Goal: Information Seeking & Learning: Learn about a topic

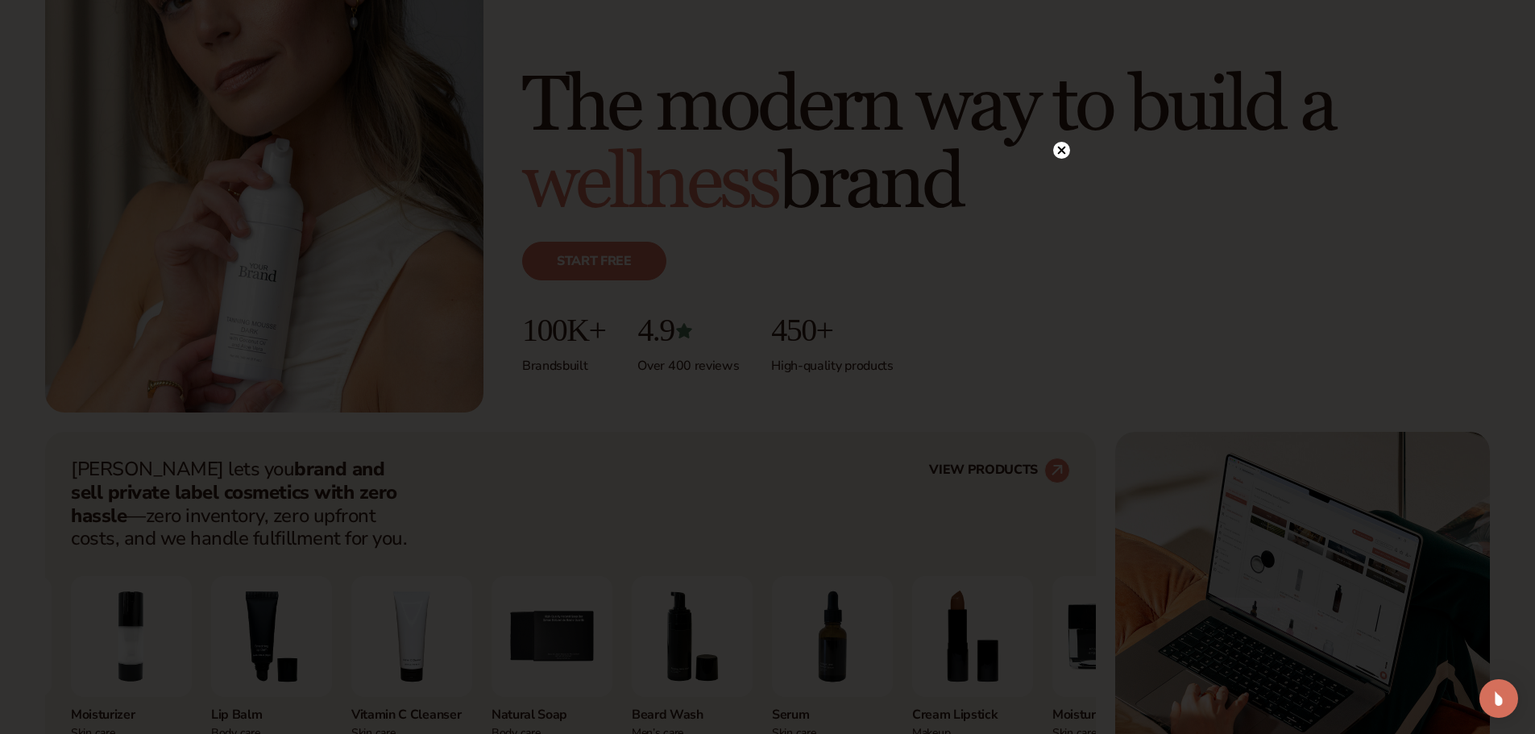
scroll to position [242, 0]
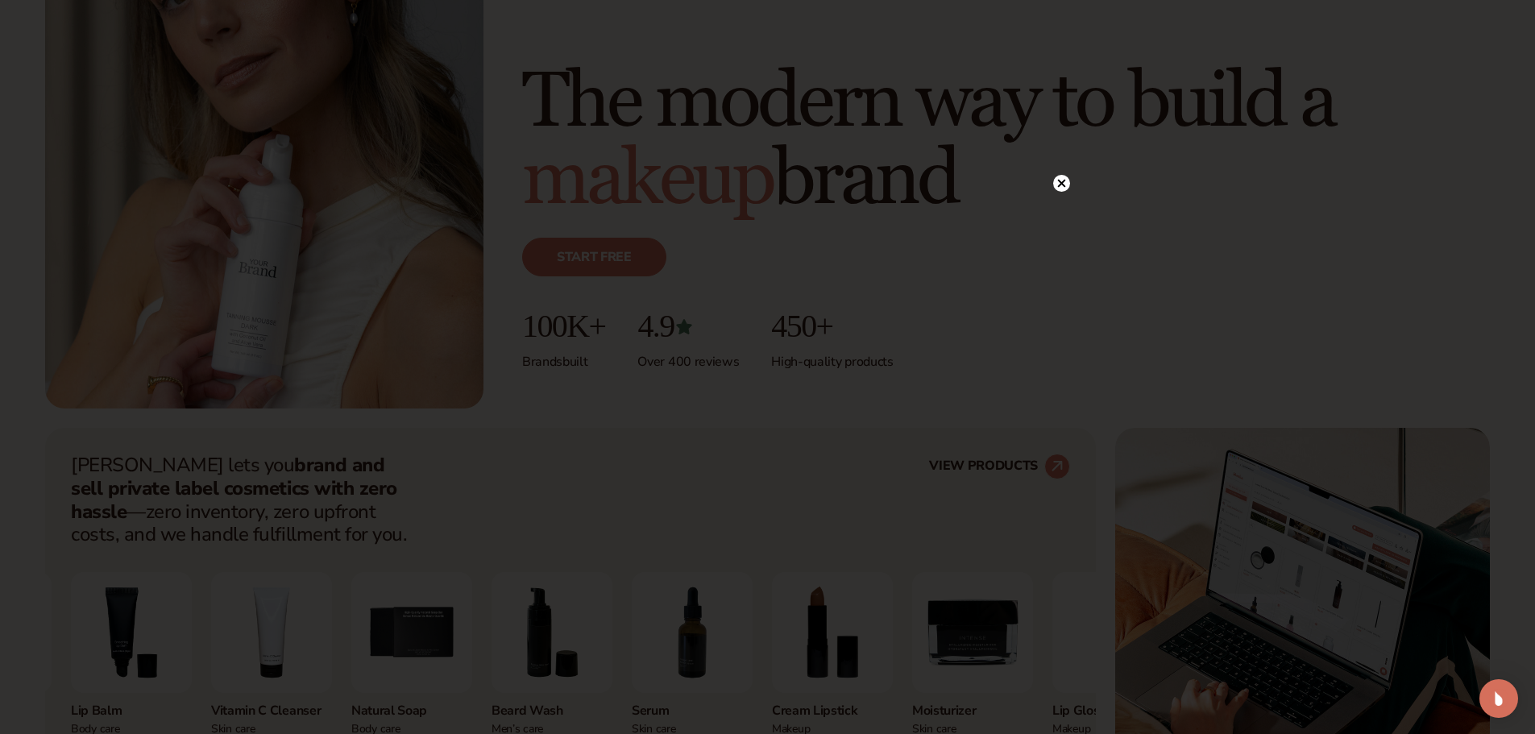
click at [1141, 167] on div at bounding box center [767, 367] width 1535 height 734
click at [1054, 179] on icon at bounding box center [1061, 183] width 17 height 17
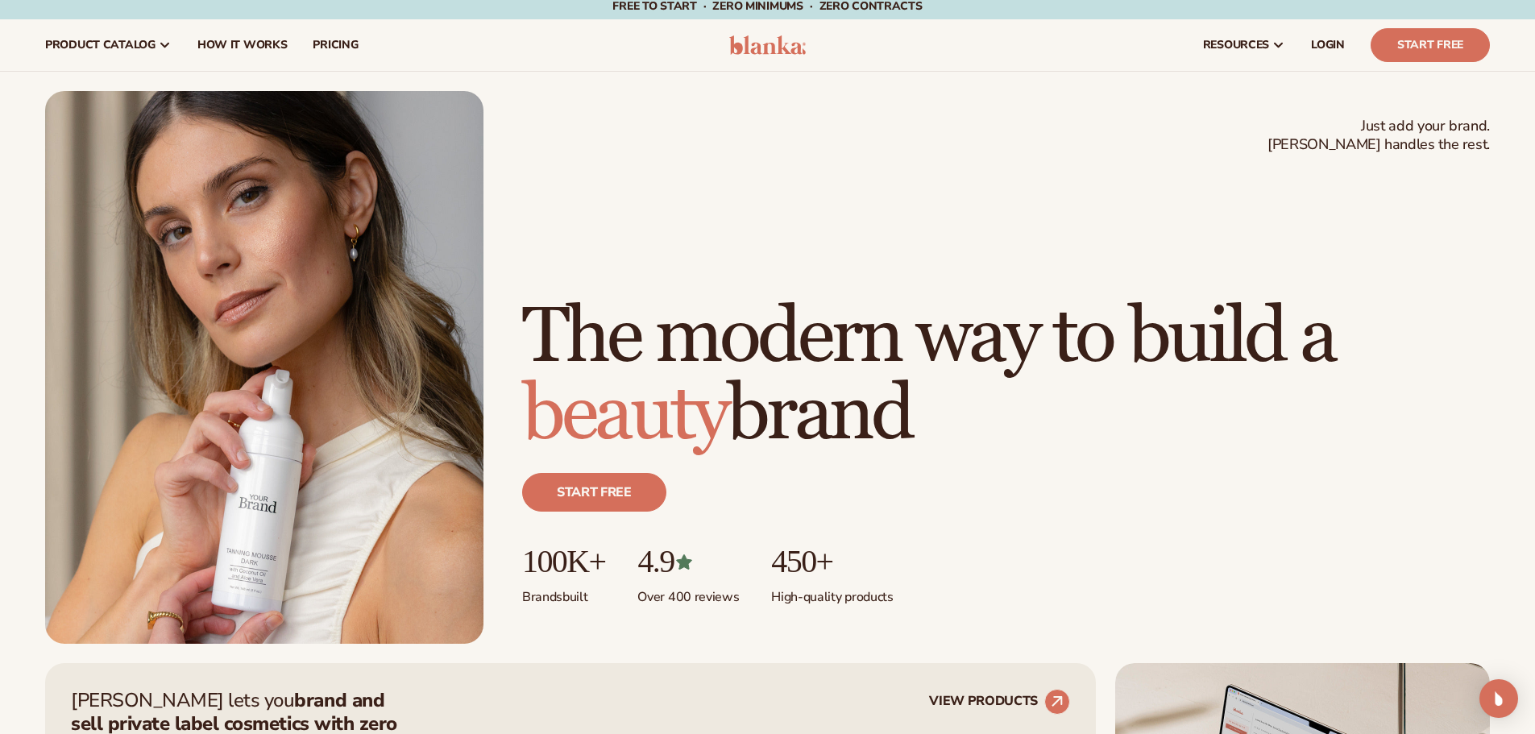
scroll to position [0, 0]
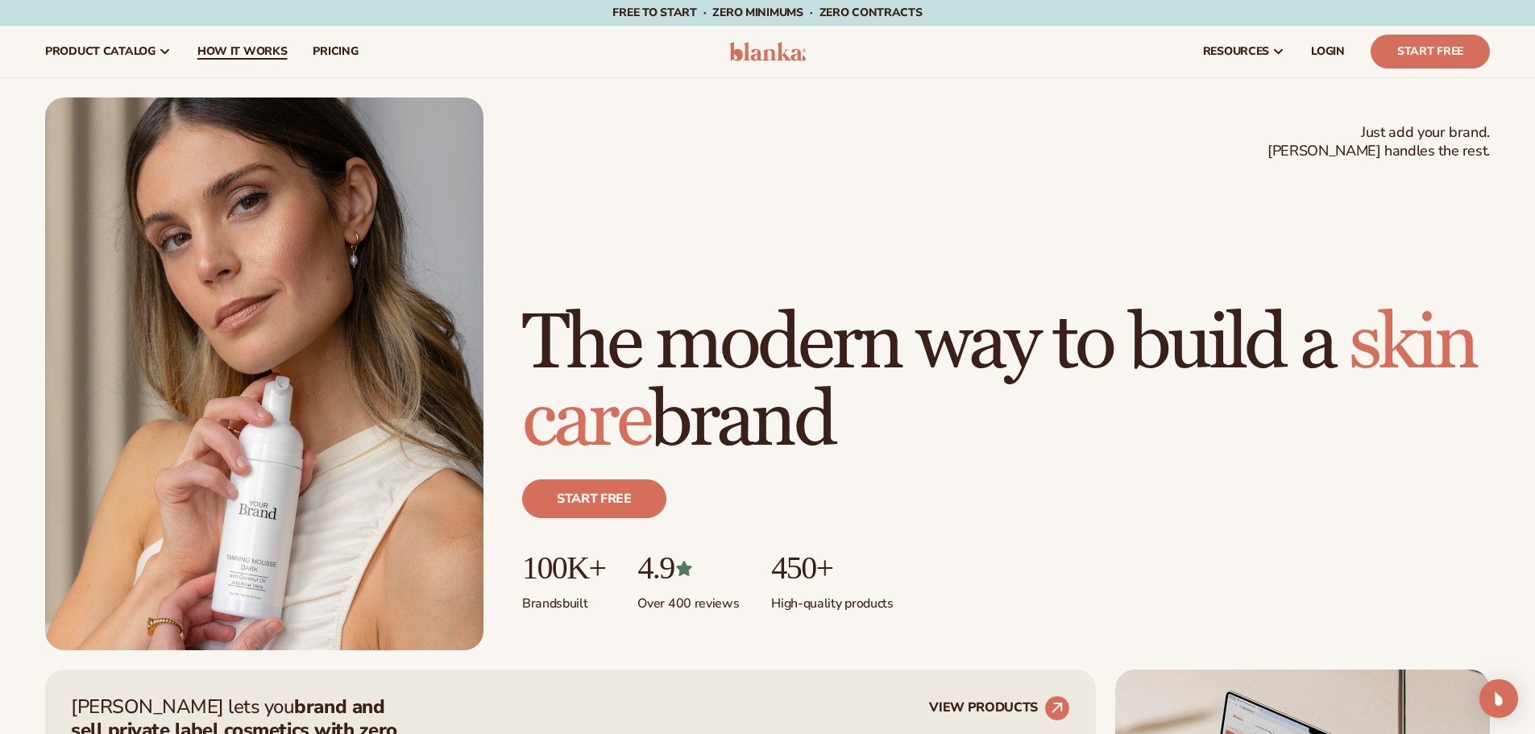
click at [201, 56] on span "How It Works" at bounding box center [242, 51] width 90 height 13
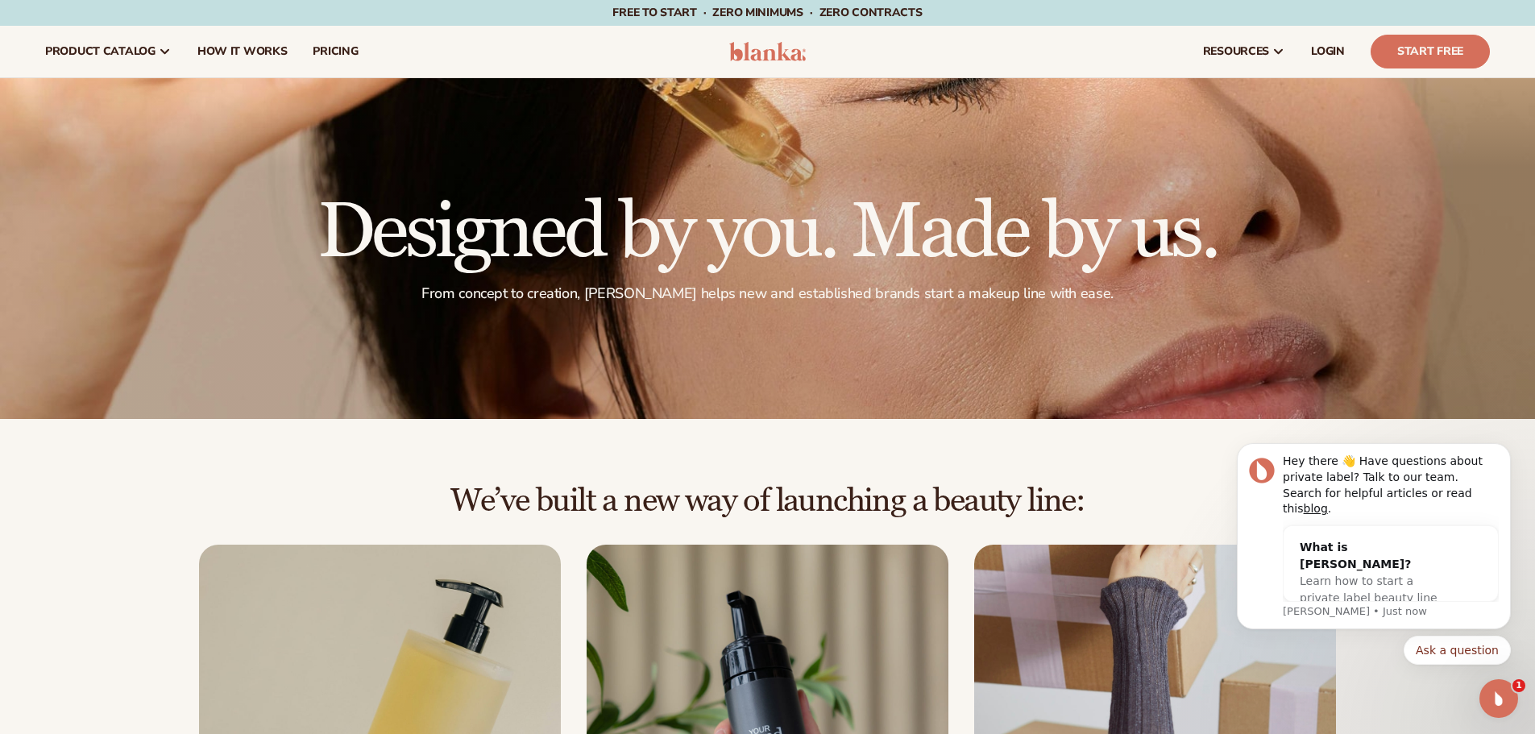
click at [1160, 564] on img at bounding box center [1155, 726] width 362 height 362
click at [1180, 454] on div "We’ve built a new way of launching a beauty line: Choose from 450+ private-labe…" at bounding box center [767, 741] width 1535 height 644
click at [1508, 453] on icon "Dismiss notification" at bounding box center [1506, 448] width 9 height 9
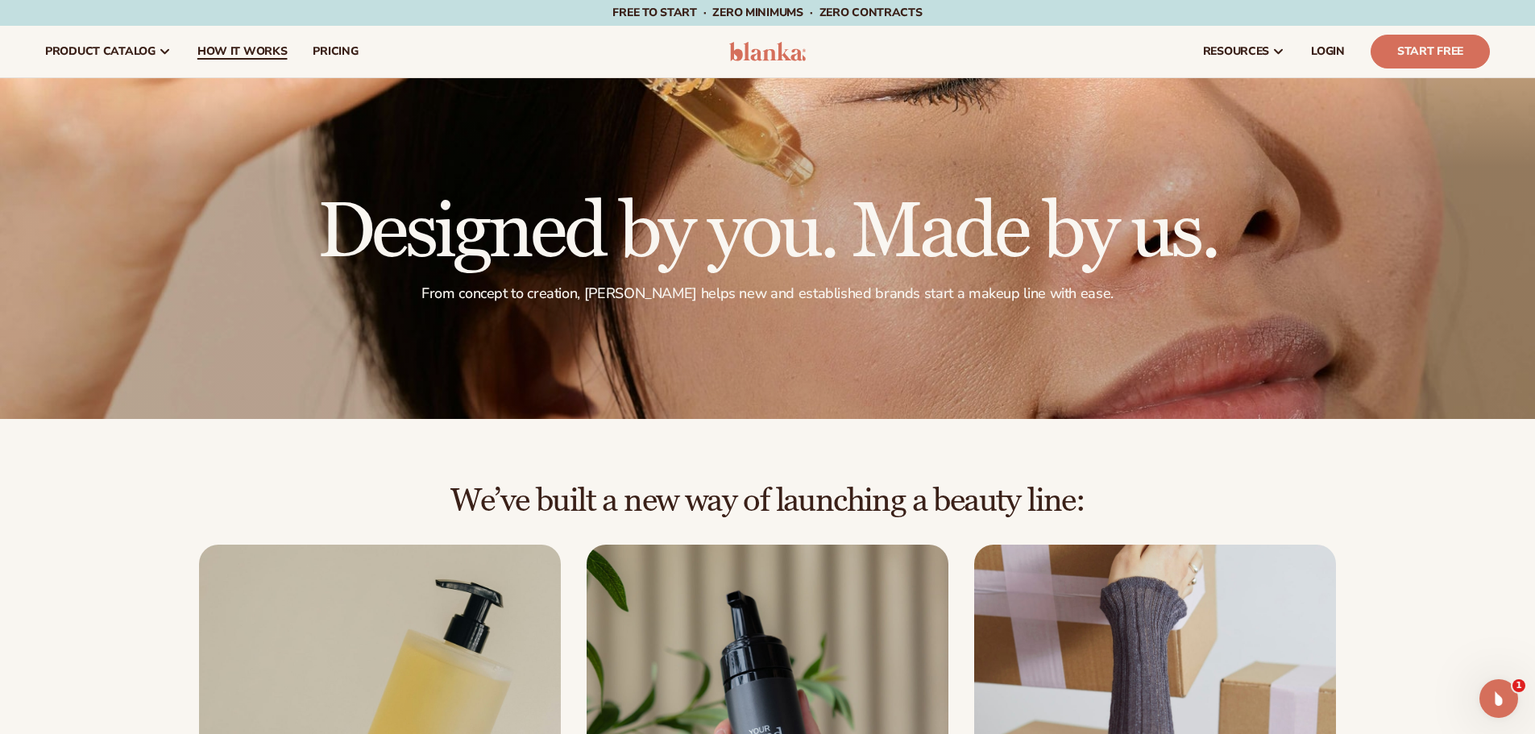
click at [246, 60] on link "How It Works" at bounding box center [242, 52] width 116 height 52
click at [244, 64] on link "How It Works" at bounding box center [242, 52] width 116 height 52
click at [335, 43] on link "pricing" at bounding box center [335, 52] width 71 height 52
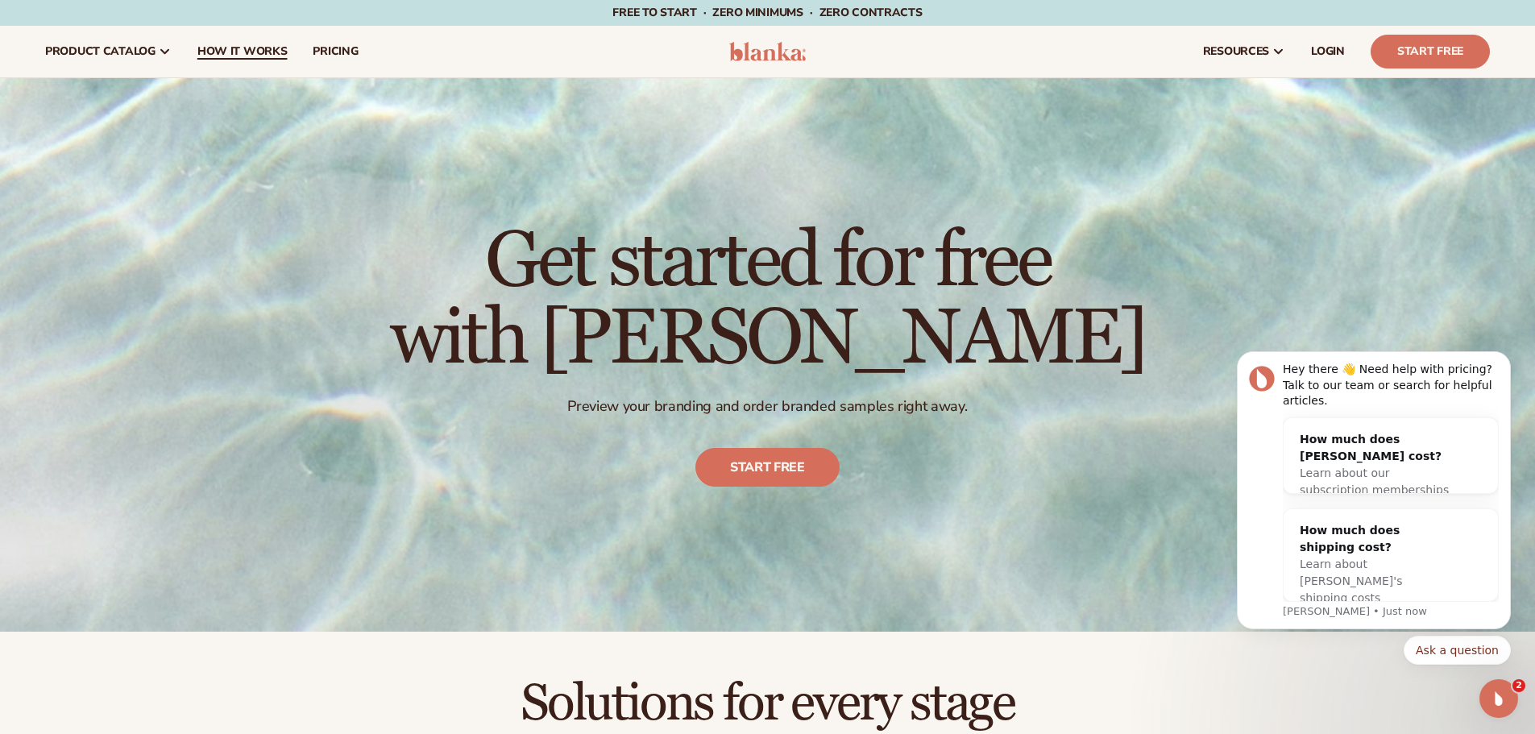
click at [249, 60] on link "How It Works" at bounding box center [242, 52] width 116 height 52
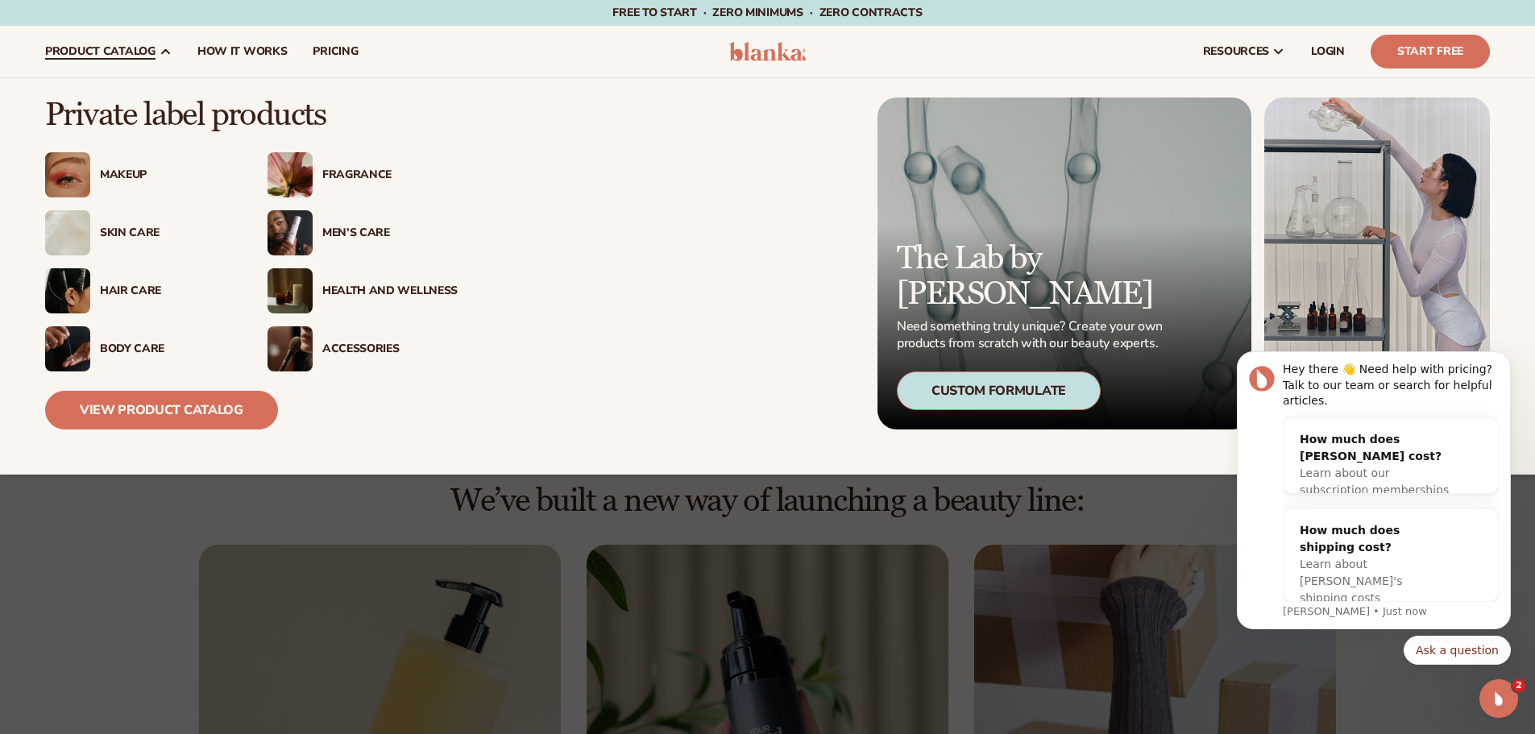
click at [136, 224] on div "Skin Care" at bounding box center [140, 232] width 190 height 45
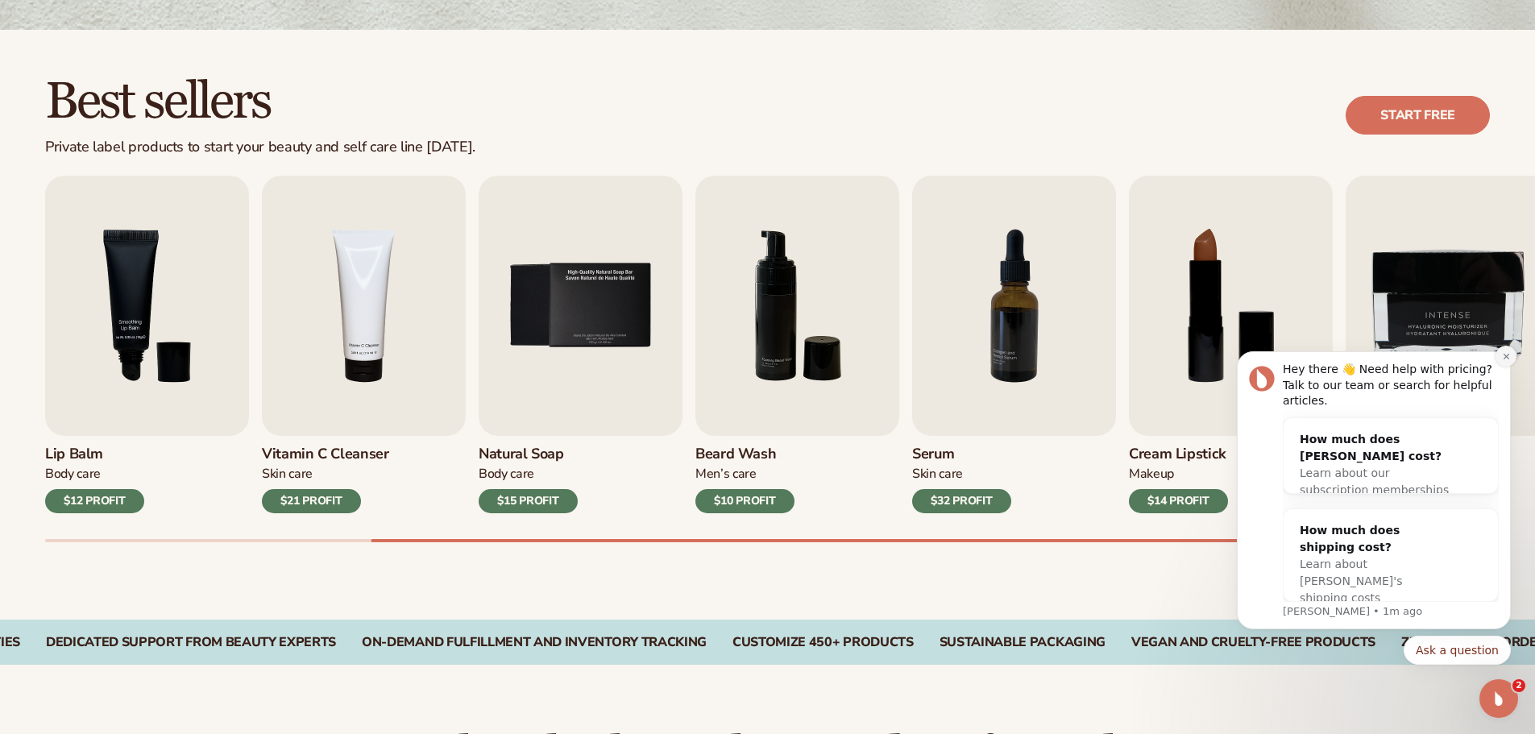
click at [1504, 361] on icon "Dismiss notification" at bounding box center [1506, 356] width 9 height 9
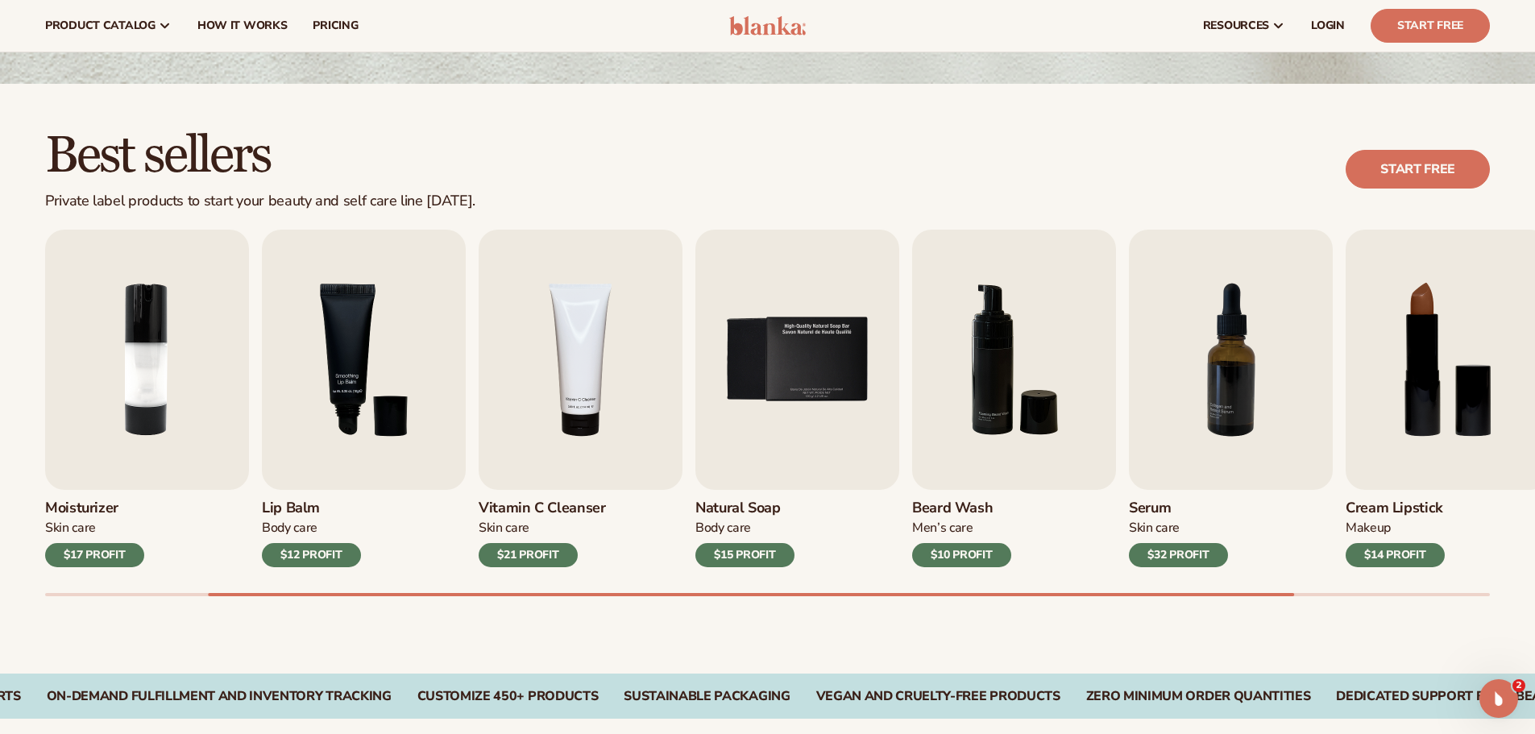
scroll to position [322, 0]
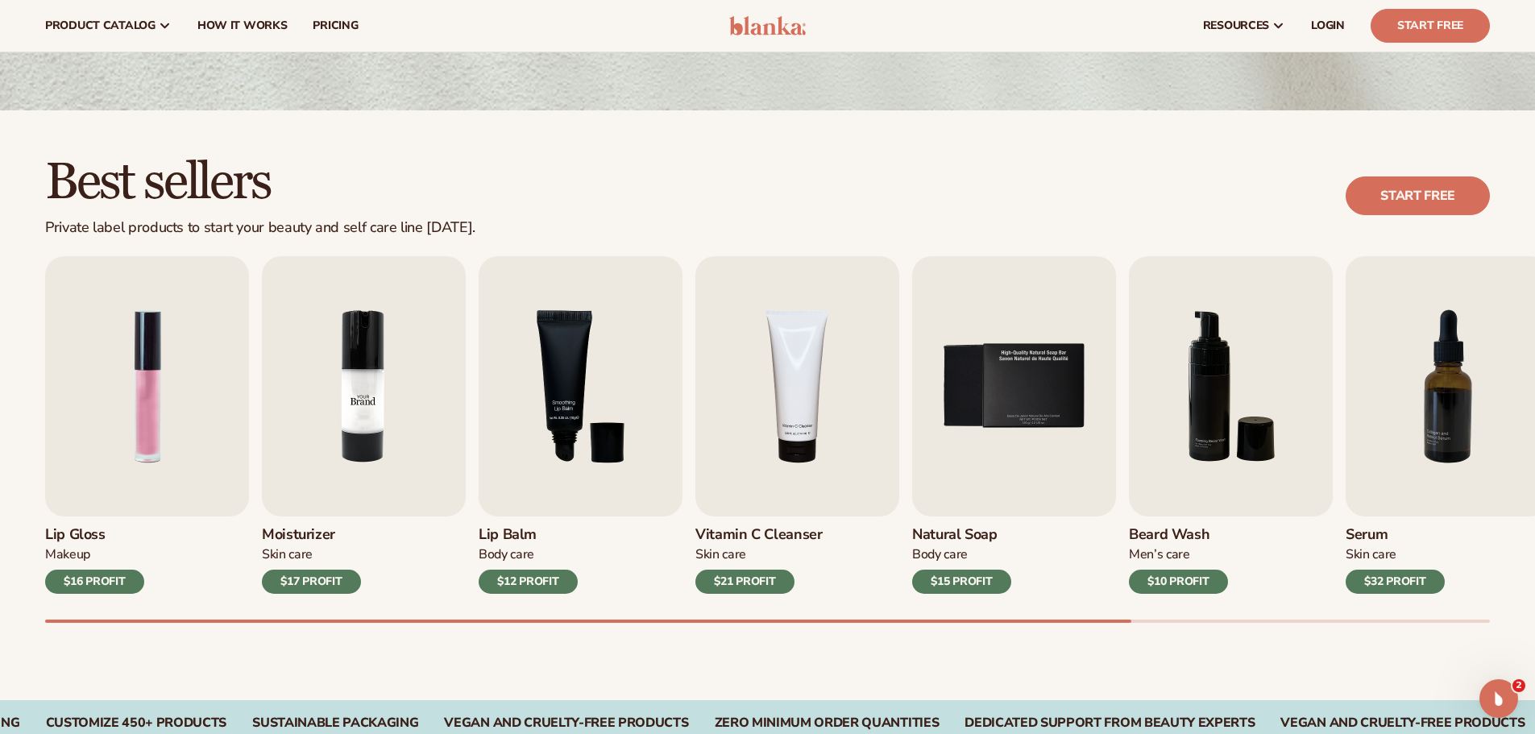
click at [379, 483] on img "2 / 9" at bounding box center [364, 386] width 204 height 260
click at [373, 481] on img "2 / 9" at bounding box center [364, 386] width 204 height 260
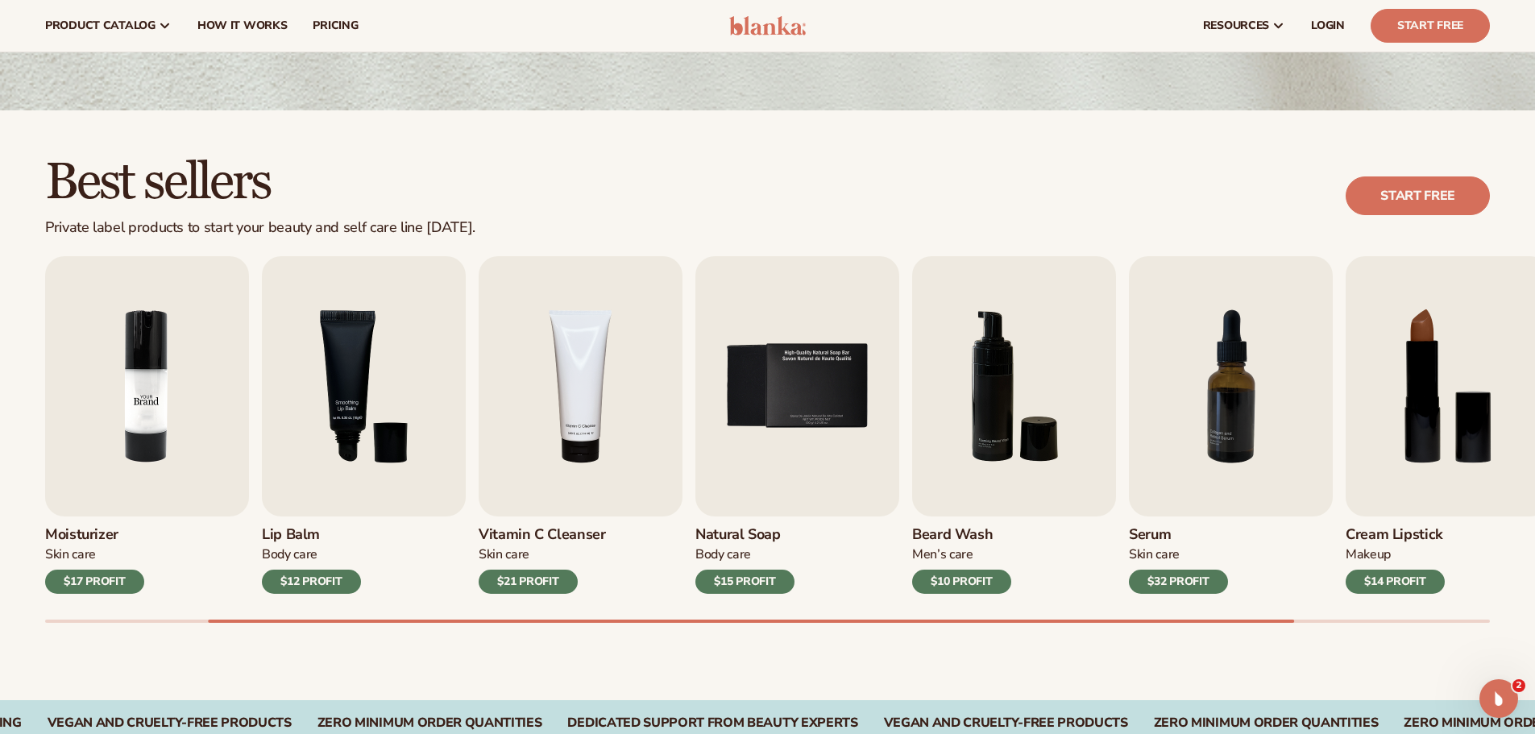
click at [149, 453] on img "2 / 9" at bounding box center [147, 386] width 204 height 260
click at [323, 30] on span "pricing" at bounding box center [335, 25] width 45 height 13
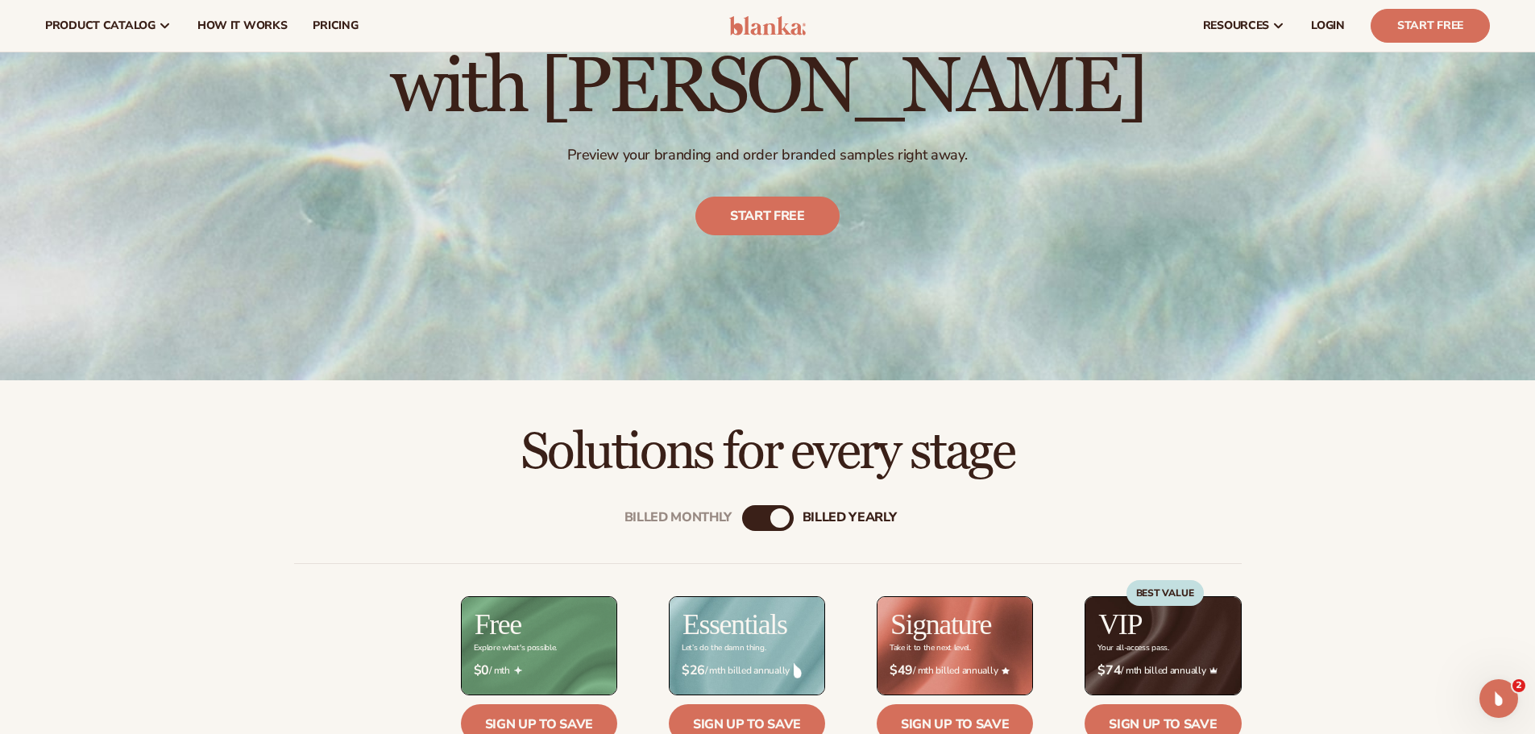
scroll to position [242, 0]
